Goal: Task Accomplishment & Management: Manage account settings

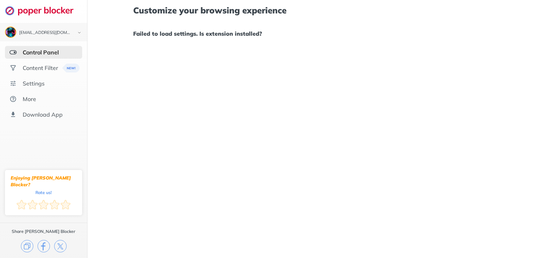
click at [26, 53] on div "Control Panel" at bounding box center [41, 52] width 36 height 7
click at [28, 66] on div "Content Filter" at bounding box center [40, 67] width 35 height 7
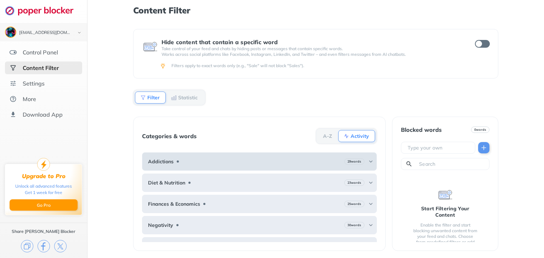
click at [368, 160] on img at bounding box center [371, 162] width 6 height 6
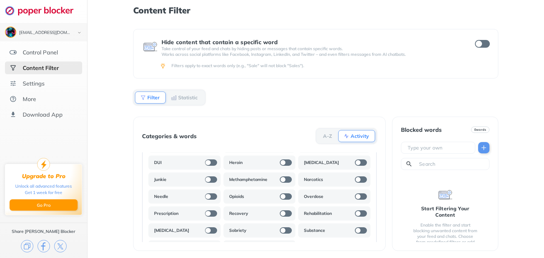
scroll to position [199, 0]
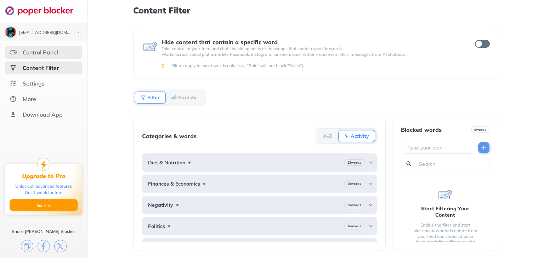
click at [47, 49] on div "Control Panel" at bounding box center [40, 52] width 35 height 7
